Goal: Navigation & Orientation: Find specific page/section

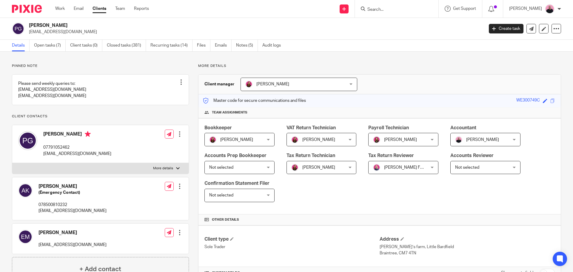
drag, startPoint x: 108, startPoint y: 161, endPoint x: 36, endPoint y: 160, distance: 71.9
click at [36, 160] on div "[PERSON_NAME] 07791052462 [EMAIL_ADDRESS][DOMAIN_NAME] Edit contact Create clie…" at bounding box center [100, 144] width 176 height 38
click at [44, 157] on p "patrickgardiner@hotmail.co.uk" at bounding box center [77, 154] width 68 height 6
drag, startPoint x: 47, startPoint y: 159, endPoint x: 100, endPoint y: 160, distance: 53.4
click at [100, 157] on p "patrickgardiner@hotmail.co.uk" at bounding box center [77, 154] width 68 height 6
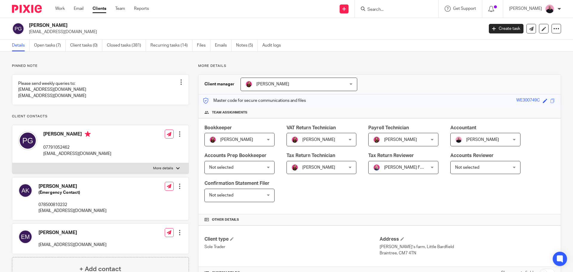
click at [391, 9] on input "Search" at bounding box center [394, 9] width 54 height 5
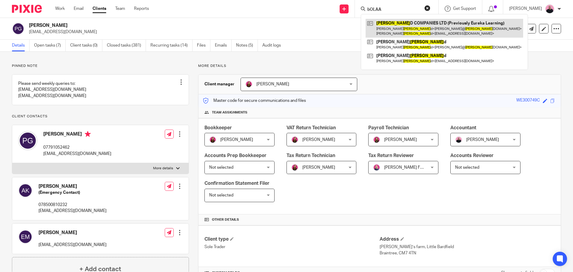
type input "bOLAA"
click at [408, 21] on link at bounding box center [445, 28] width 158 height 19
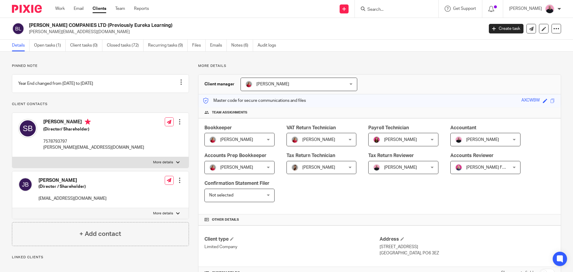
drag, startPoint x: 42, startPoint y: 127, endPoint x: 74, endPoint y: 127, distance: 31.6
click at [74, 127] on div "Sarah Boland (Director/ Shareholder) 7578793797 sarah@bolandcompanies.co.uk" at bounding box center [81, 135] width 126 height 38
copy h4 "Sarah Boland"
click at [391, 11] on input "Search" at bounding box center [394, 9] width 54 height 5
paste input "Sarah Boland"
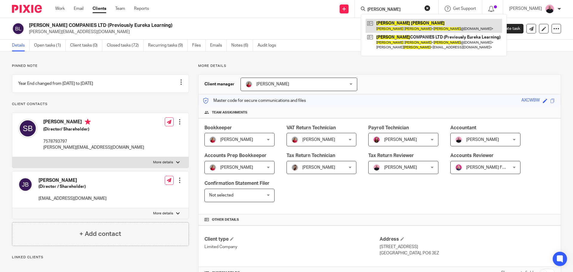
type input "Sarah Boland"
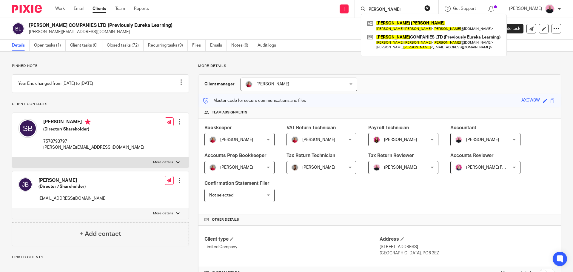
click at [430, 8] on button "reset" at bounding box center [427, 8] width 6 height 6
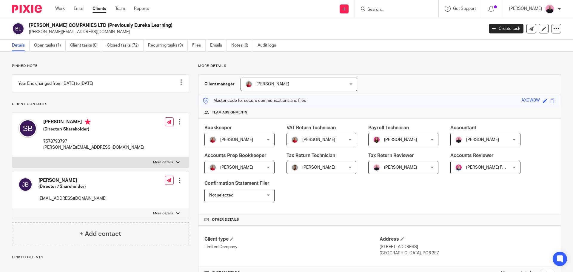
drag, startPoint x: 78, startPoint y: 186, endPoint x: 39, endPoint y: 186, distance: 39.4
click at [39, 184] on h4 "Joshua Boland" at bounding box center [72, 180] width 68 height 6
drag, startPoint x: 52, startPoint y: 189, endPoint x: 43, endPoint y: 187, distance: 9.2
click at [44, 184] on h4 "Joshua Boland" at bounding box center [72, 180] width 68 height 6
drag, startPoint x: 38, startPoint y: 185, endPoint x: 75, endPoint y: 188, distance: 37.1
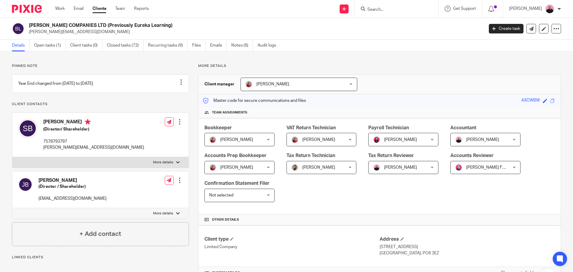
click at [75, 188] on div "Joshua Boland (Director / Shareholder) joshrboland@live.com" at bounding box center [62, 189] width 88 height 30
drag, startPoint x: 62, startPoint y: 187, endPoint x: 390, endPoint y: 10, distance: 372.4
click at [389, 10] on input "Search" at bounding box center [394, 9] width 54 height 5
paste input "Sarah Boland"
type input "Sarah Boland"
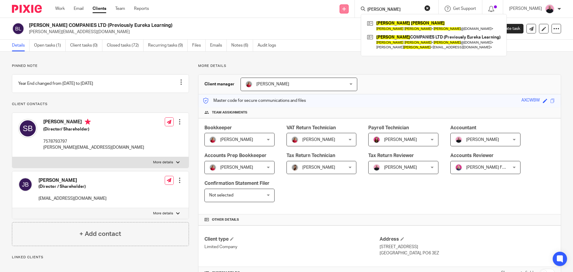
drag, startPoint x: 403, startPoint y: 10, endPoint x: 350, endPoint y: 10, distance: 52.5
click at [350, 10] on div "Send new email Create task Add client Request signature Sarah Boland Sarah Bola…" at bounding box center [365, 9] width 415 height 18
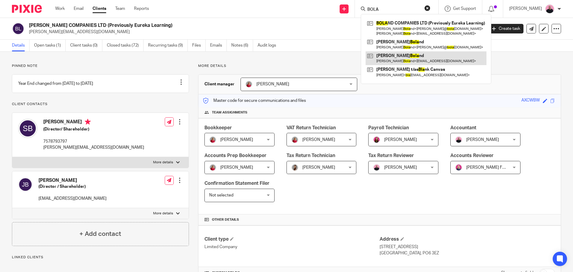
type input "BOLA"
click at [389, 55] on link at bounding box center [426, 58] width 121 height 14
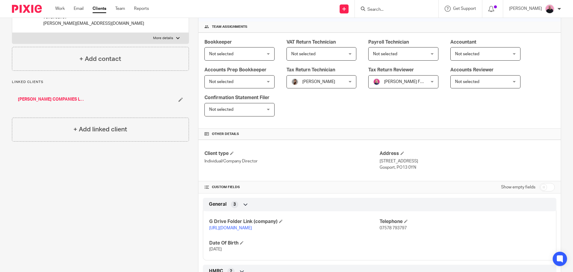
scroll to position [177, 0]
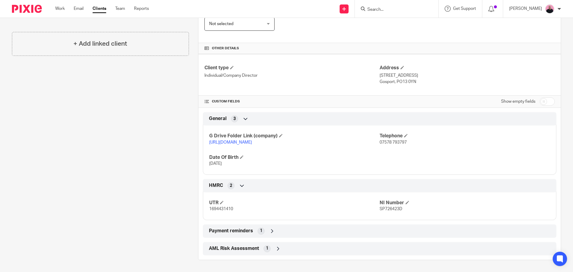
click at [273, 139] on p "https://drive.google.com/drive/folders/1pZcl4kyMcrMjs8NjRpIZX5D8lNTDlRfR?usp=dr…" at bounding box center [294, 142] width 170 height 6
click at [252, 140] on link "https://drive.google.com/drive/folders/1pZcl4kyMcrMjs8NjRpIZX5D8lNTDlRfR?usp=dr…" at bounding box center [230, 142] width 43 height 4
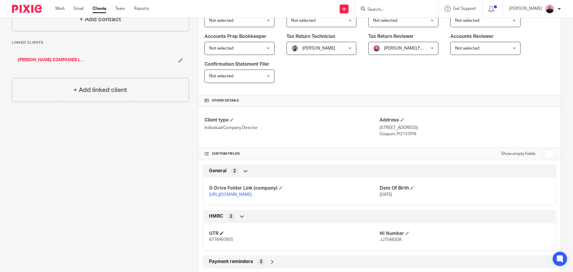
scroll to position [156, 0]
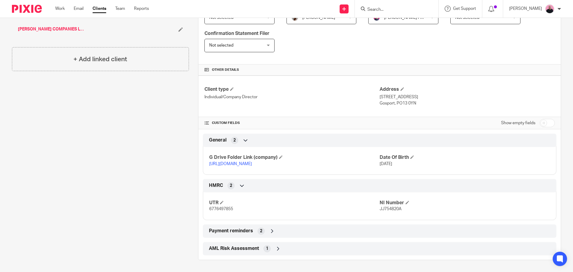
click at [252, 162] on link "https://drive.google.com/drive/folders/1NSP2cT0pfJXR2apLxu70nYRQ8HTwMUDi?usp=dr…" at bounding box center [230, 164] width 43 height 4
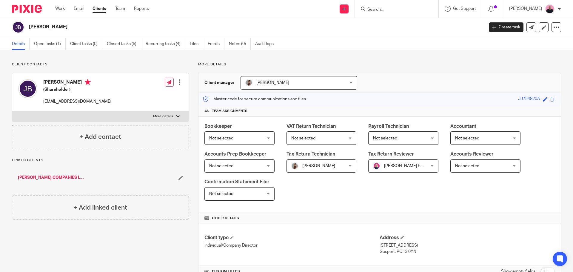
scroll to position [0, 0]
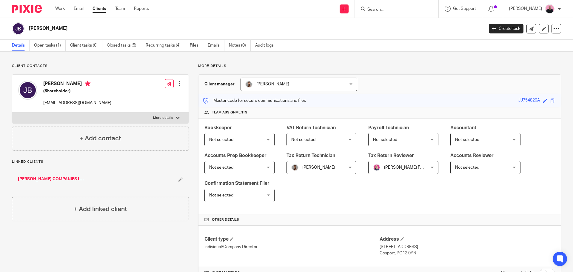
click at [391, 9] on input "Search" at bounding box center [394, 9] width 54 height 5
paste input "Thrive Online Coaching"
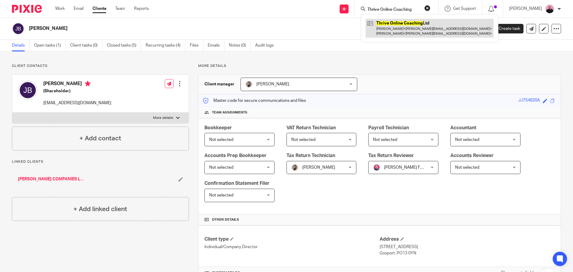
type input "Thrive Online Coaching"
click at [395, 23] on link at bounding box center [430, 28] width 128 height 19
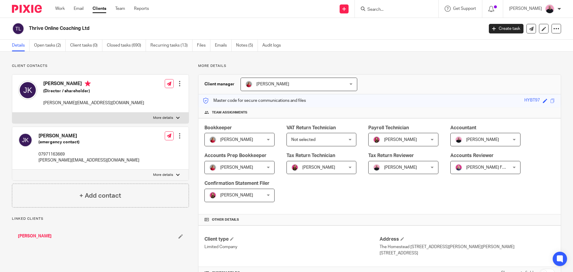
scroll to position [179, 0]
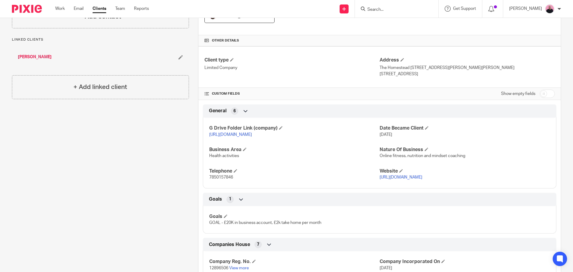
click at [252, 133] on link "[URL][DOMAIN_NAME]" at bounding box center [230, 134] width 43 height 4
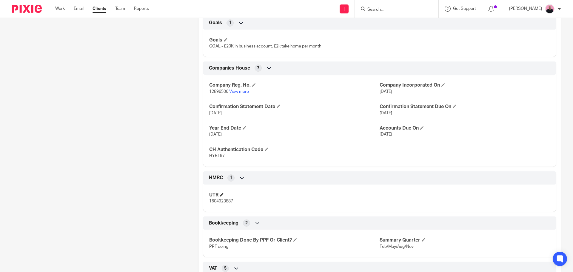
scroll to position [358, 0]
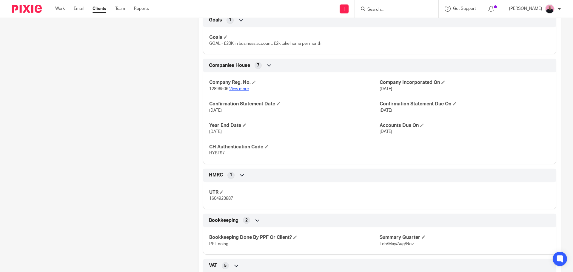
click at [238, 91] on link "View more" at bounding box center [239, 89] width 20 height 4
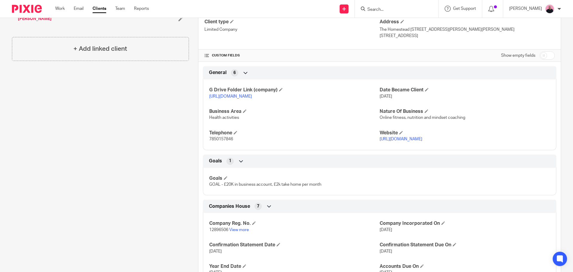
scroll to position [209, 0]
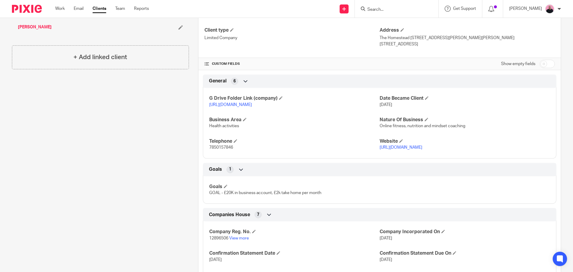
click at [252, 104] on link "[URL][DOMAIN_NAME]" at bounding box center [230, 105] width 43 height 4
